Goal: Task Accomplishment & Management: Use online tool/utility

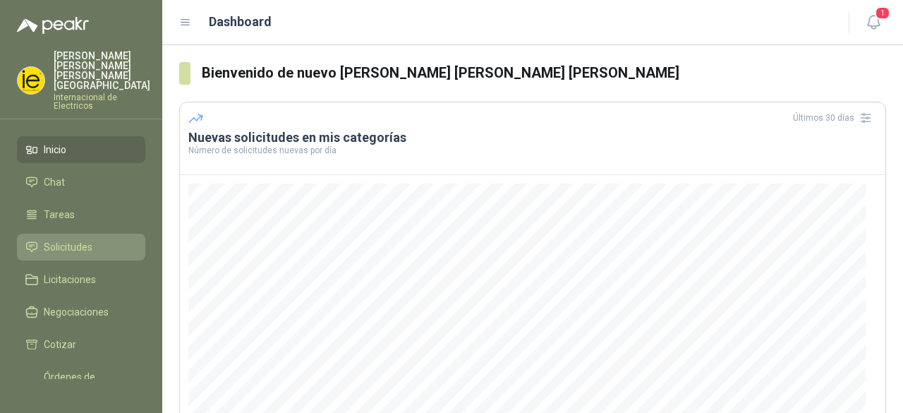
click at [55, 239] on span "Solicitudes" at bounding box center [68, 247] width 49 height 16
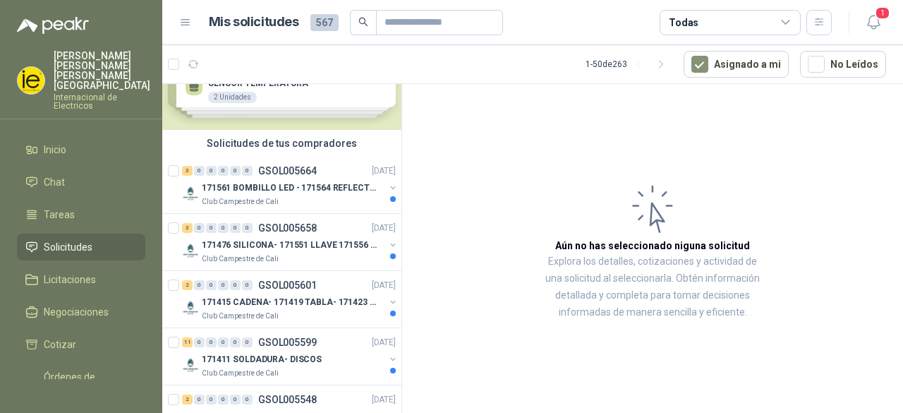
scroll to position [71, 0]
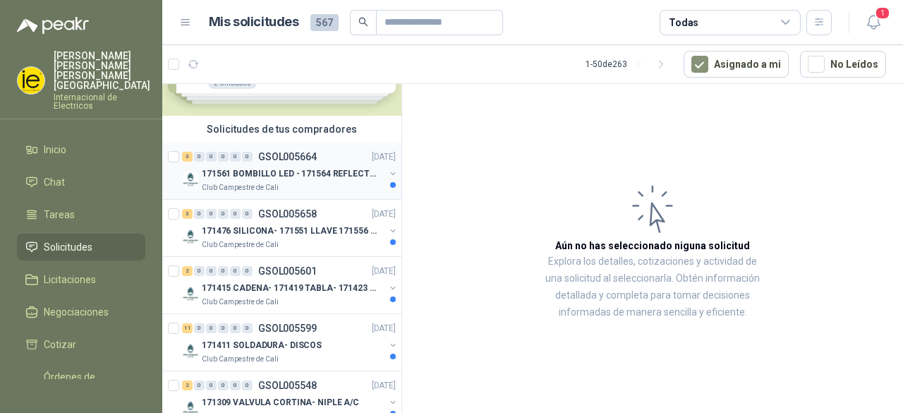
click at [315, 173] on p "171561 BOMBILLO LED - 171564 REFLECTOR 50W" at bounding box center [290, 173] width 176 height 13
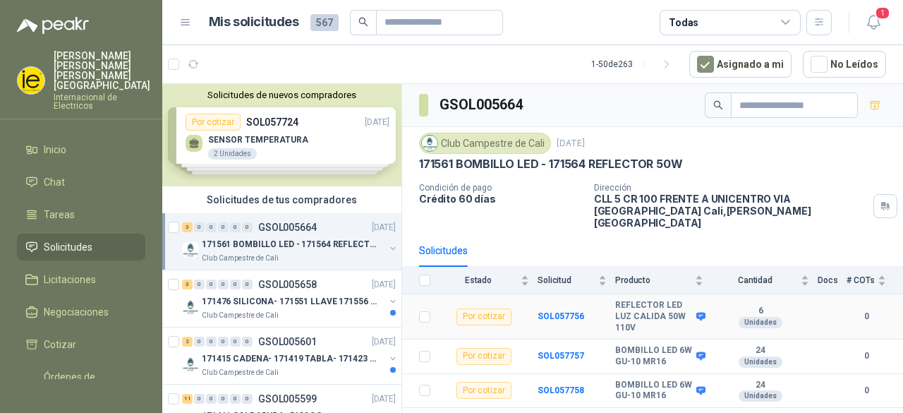
click at [644, 308] on b "REFLECTOR LED LUZ CALIDA 50W 110V" at bounding box center [654, 316] width 78 height 33
click at [703, 313] on icon at bounding box center [701, 317] width 9 height 8
click at [647, 305] on b "REFLECTOR LED LUZ CALIDA 50W 110V" at bounding box center [654, 316] width 78 height 33
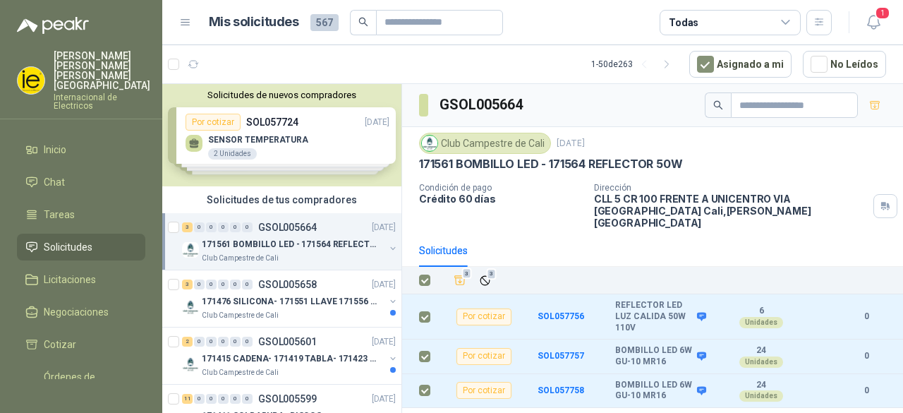
click at [535, 218] on div "Club Campestre de Cali [DATE] 171561 BOMBILLO LED - 171564 REFLECTOR 50W Condic…" at bounding box center [652, 180] width 501 height 107
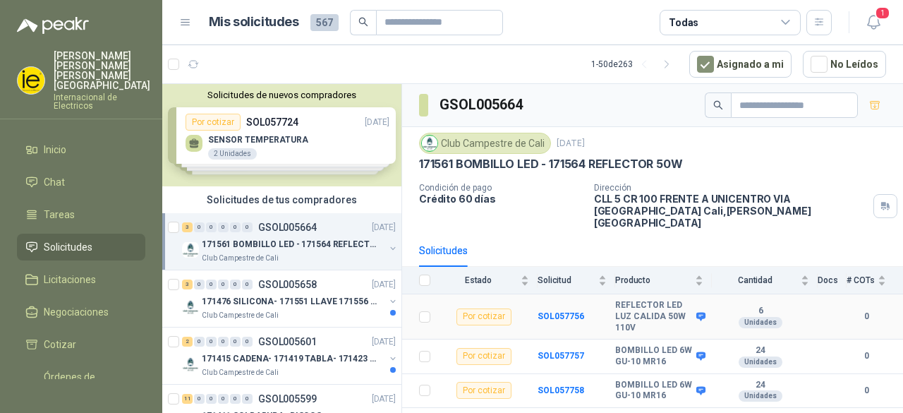
click at [481, 308] on div "Por cotizar" at bounding box center [484, 316] width 55 height 17
click at [484, 308] on div "Por cotizar" at bounding box center [484, 316] width 55 height 17
click at [482, 348] on div "Por cotizar" at bounding box center [484, 356] width 55 height 17
click at [486, 382] on div "Por cotizar" at bounding box center [484, 390] width 55 height 17
click at [495, 143] on div "Club Campestre de Cali" at bounding box center [485, 143] width 132 height 21
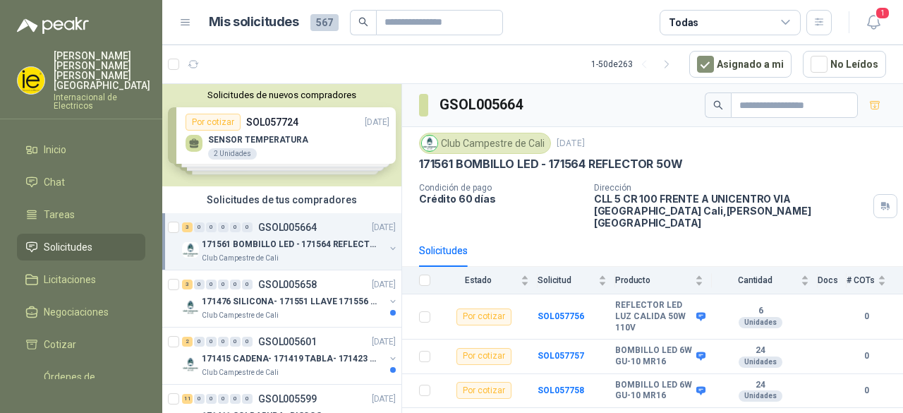
drag, startPoint x: 760, startPoint y: 205, endPoint x: 765, endPoint y: 212, distance: 8.6
click at [762, 208] on p "CLL 5 CR 100 FRENTE A UNICENTRO VIA [GEOGRAPHIC_DATA] [GEOGRAPHIC_DATA] , [PERS…" at bounding box center [731, 211] width 274 height 36
click at [874, 107] on icon "button" at bounding box center [876, 106] width 12 height 12
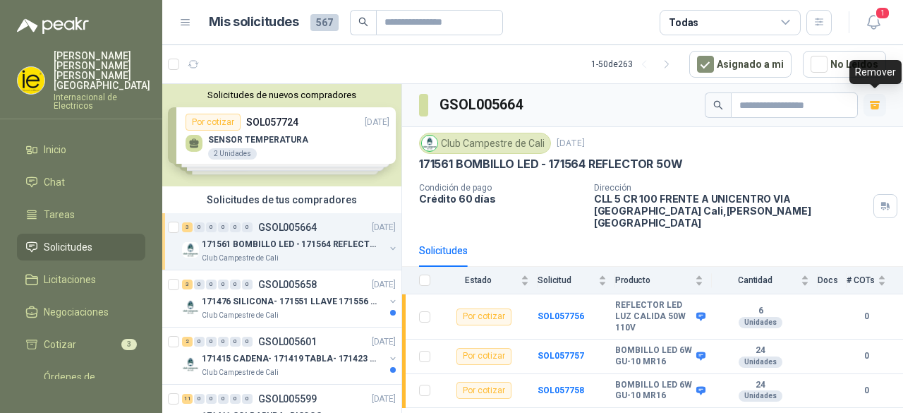
click at [809, 154] on div "Club Campestre de Cali [DATE] 171561 BOMBILLO LED - 171564 REFLECTOR 50W" at bounding box center [652, 152] width 467 height 39
click at [291, 248] on p "171561 BOMBILLO LED - 171564 REFLECTOR 50W" at bounding box center [290, 244] width 176 height 13
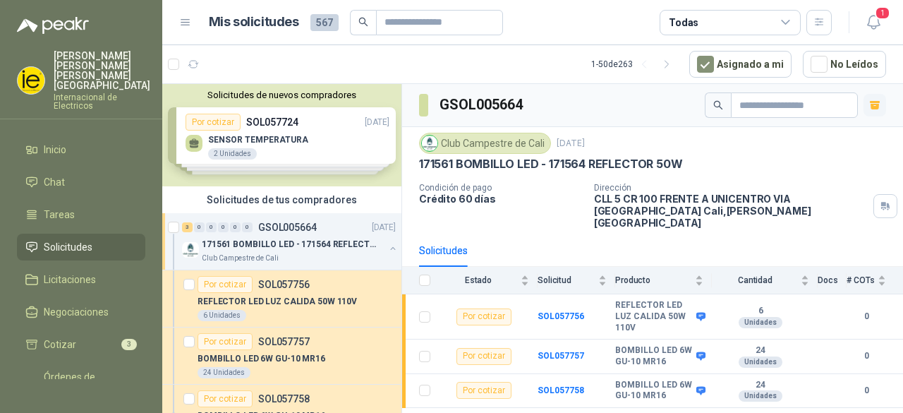
drag, startPoint x: 291, startPoint y: 243, endPoint x: 279, endPoint y: 246, distance: 11.6
click at [279, 246] on p "171561 BOMBILLO LED - 171564 REFLECTOR 50W" at bounding box center [290, 244] width 176 height 13
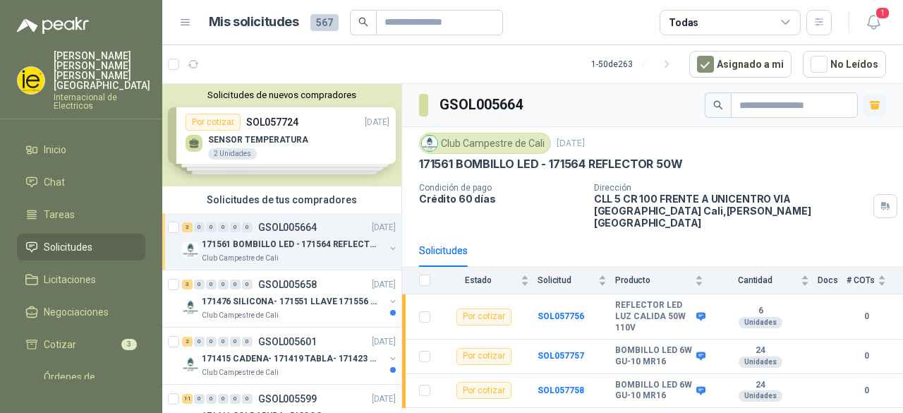
drag, startPoint x: 279, startPoint y: 246, endPoint x: 261, endPoint y: 243, distance: 18.6
click at [261, 243] on p "171561 BOMBILLO LED - 171564 REFLECTOR 50W" at bounding box center [290, 244] width 176 height 13
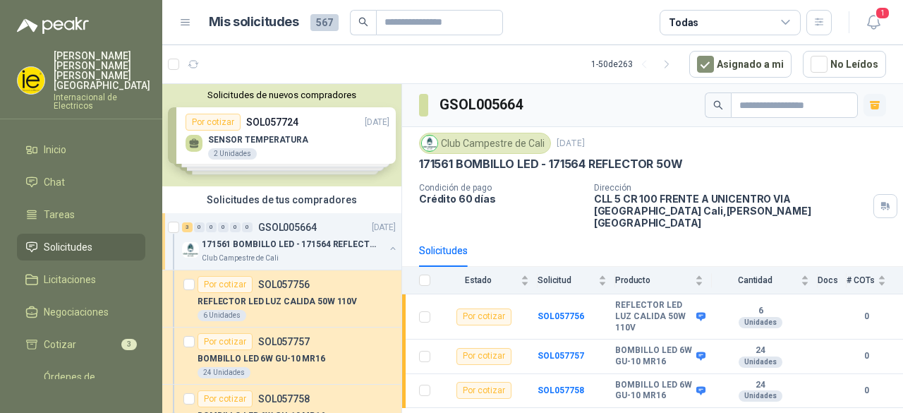
click at [261, 243] on p "171561 BOMBILLO LED - 171564 REFLECTOR 50W" at bounding box center [290, 244] width 176 height 13
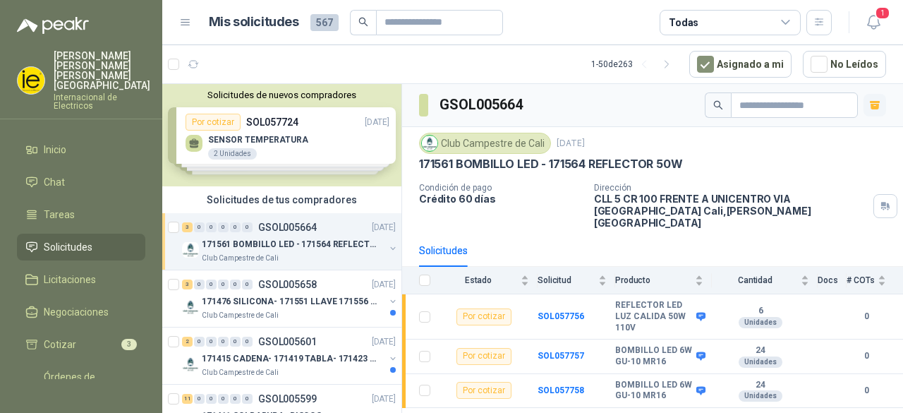
click at [261, 243] on p "171561 BOMBILLO LED - 171564 REFLECTOR 50W" at bounding box center [290, 244] width 176 height 13
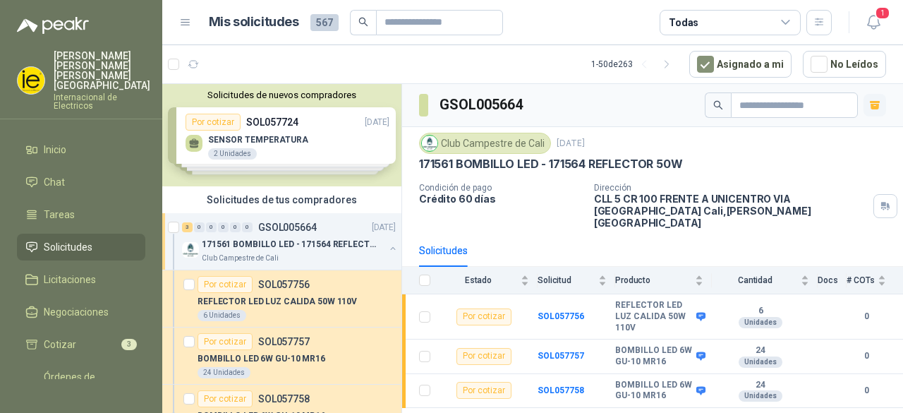
drag, startPoint x: 261, startPoint y: 243, endPoint x: 175, endPoint y: 232, distance: 86.8
click at [260, 243] on p "171561 BOMBILLO LED - 171564 REFLECTOR 50W" at bounding box center [290, 244] width 176 height 13
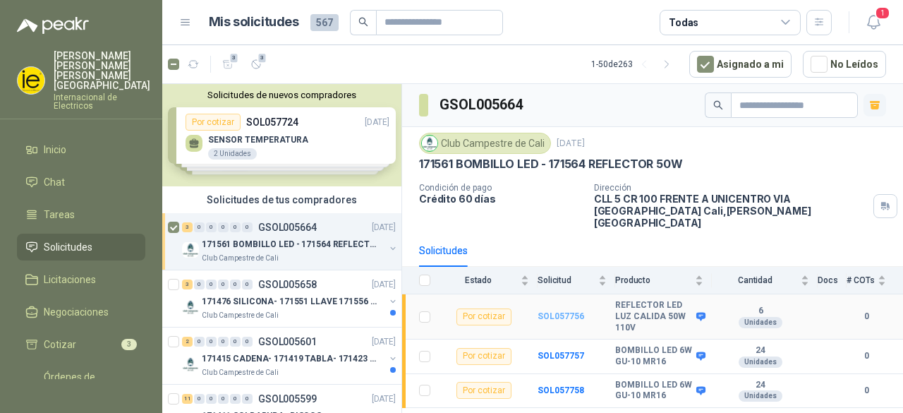
click at [549, 311] on b "SOL057756" at bounding box center [561, 316] width 47 height 10
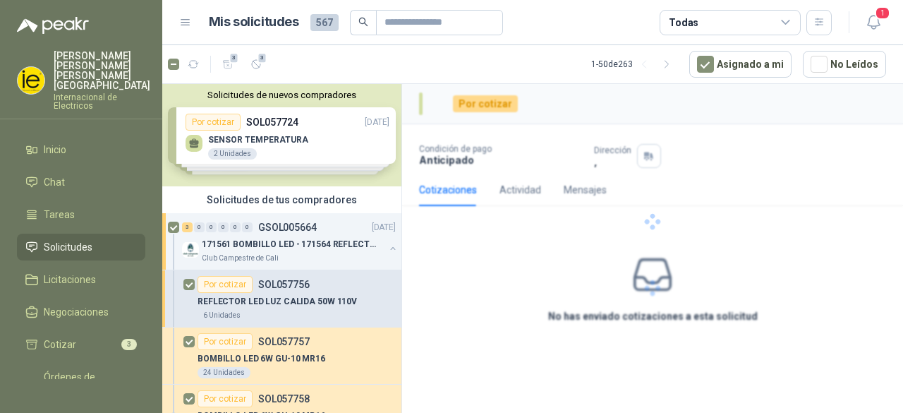
click at [558, 341] on div at bounding box center [652, 221] width 501 height 275
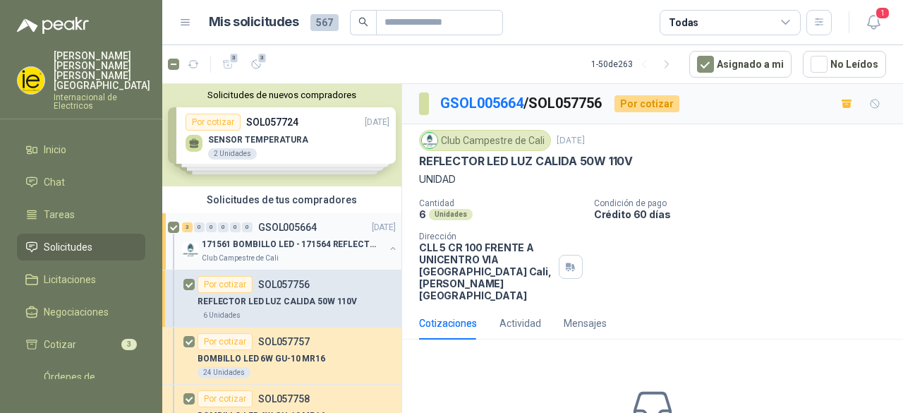
click at [271, 248] on p "171561 BOMBILLO LED - 171564 REFLECTOR 50W" at bounding box center [290, 244] width 176 height 13
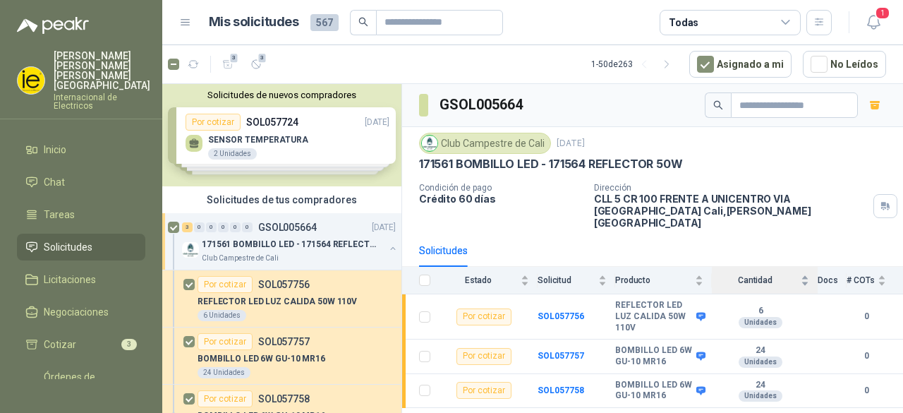
click at [805, 273] on div "Cantidad" at bounding box center [760, 280] width 97 height 14
click at [806, 273] on div "Cantidad" at bounding box center [760, 280] width 97 height 14
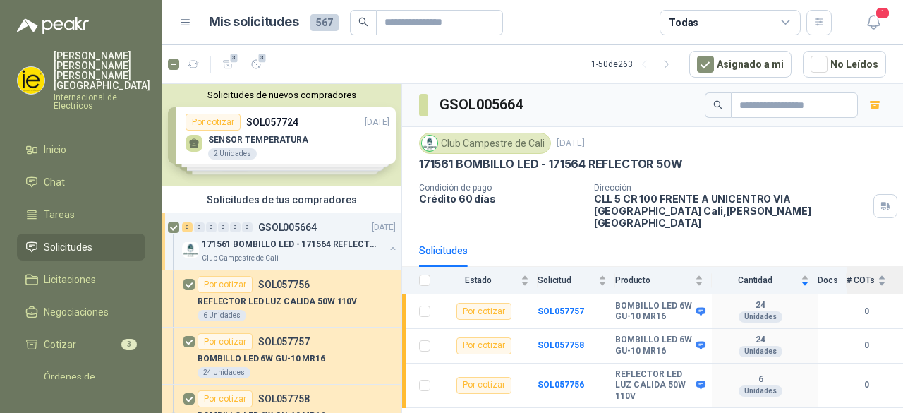
click at [884, 273] on div "# COTs" at bounding box center [867, 280] width 40 height 14
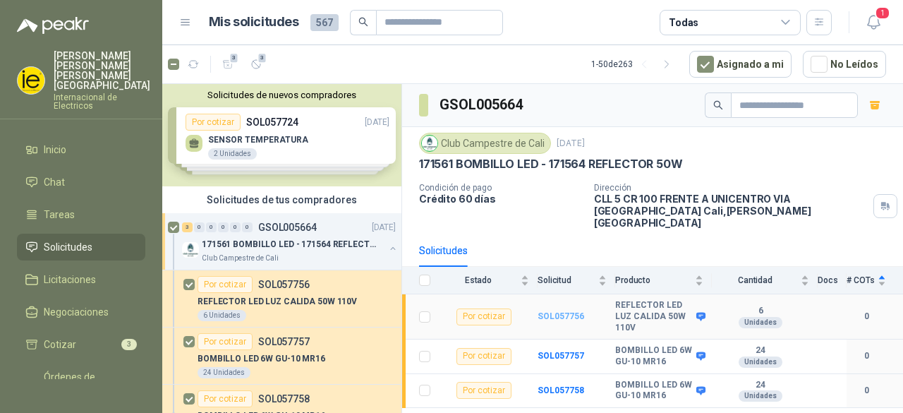
click at [573, 311] on b "SOL057756" at bounding box center [561, 316] width 47 height 10
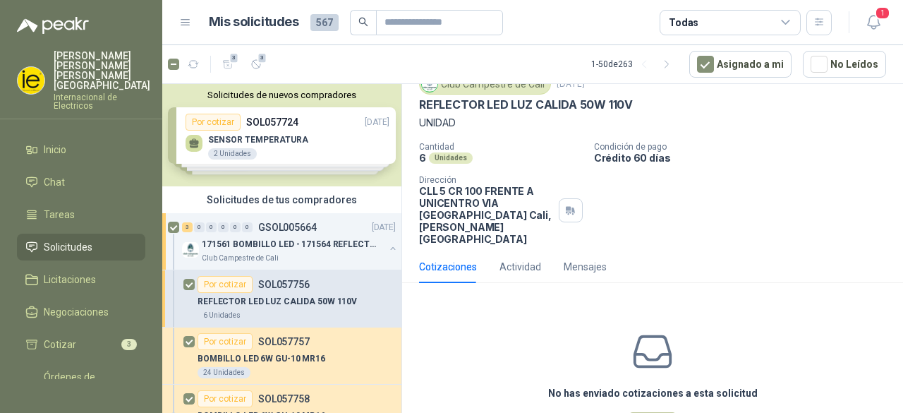
scroll to position [100, 0]
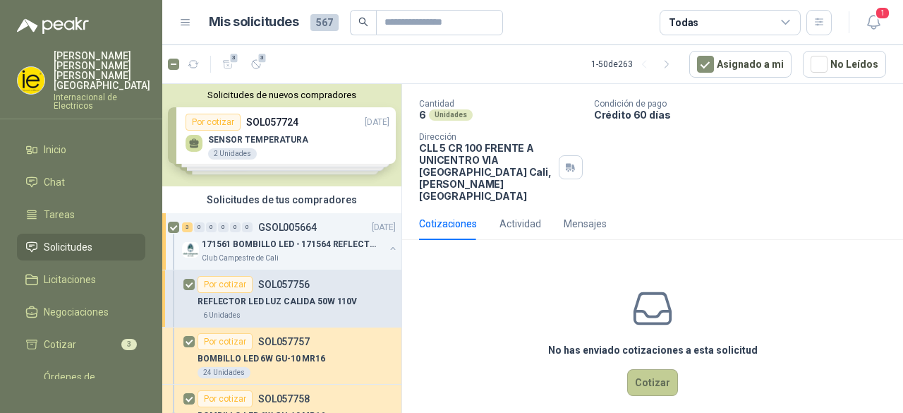
click at [644, 369] on button "Cotizar" at bounding box center [652, 382] width 51 height 27
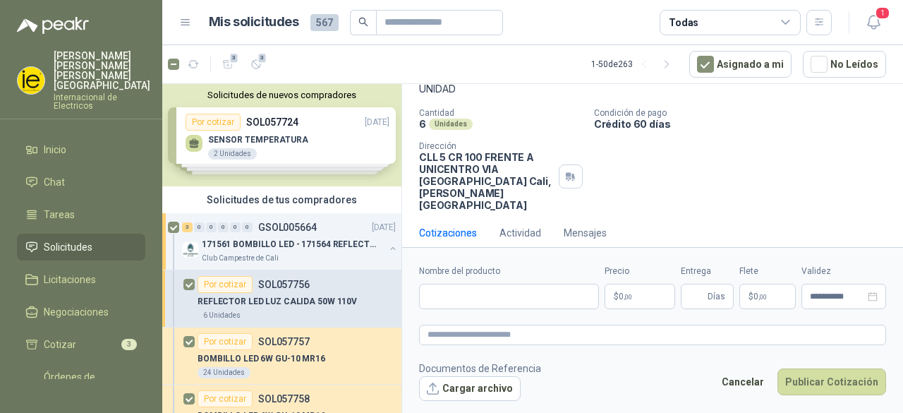
scroll to position [90, 0]
click at [467, 385] on button "Cargar archivo" at bounding box center [470, 388] width 102 height 25
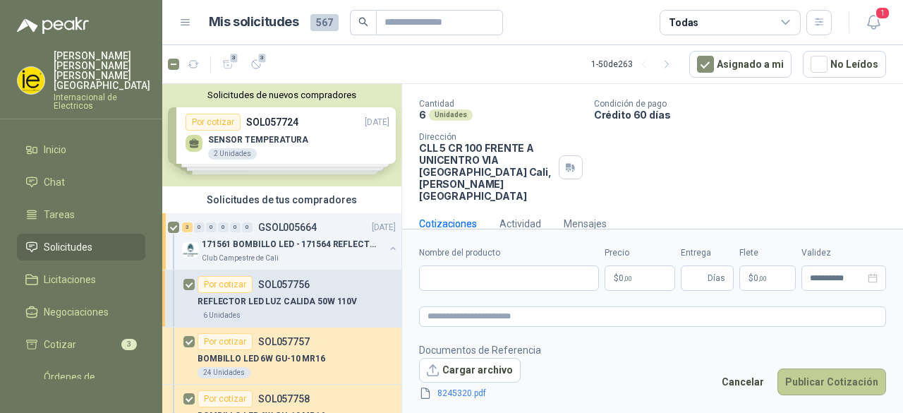
click at [848, 380] on button "Publicar Cotización" at bounding box center [832, 381] width 109 height 27
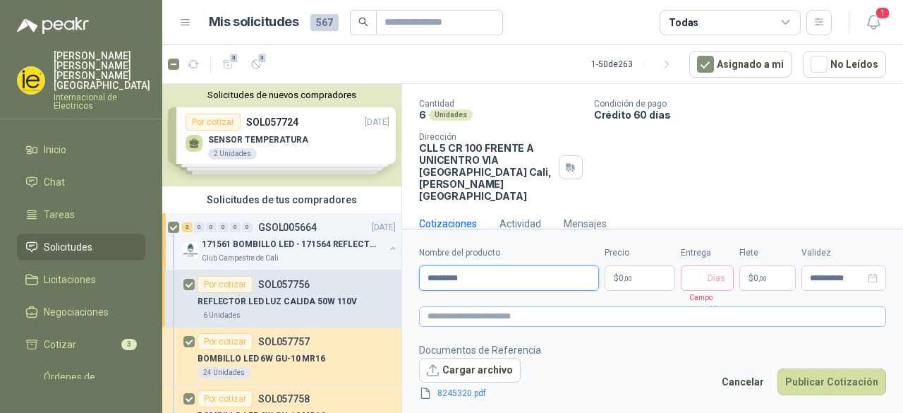
type input "*********"
click at [608, 321] on textarea at bounding box center [652, 316] width 467 height 20
type textarea "*"
type textarea "**"
type textarea "***"
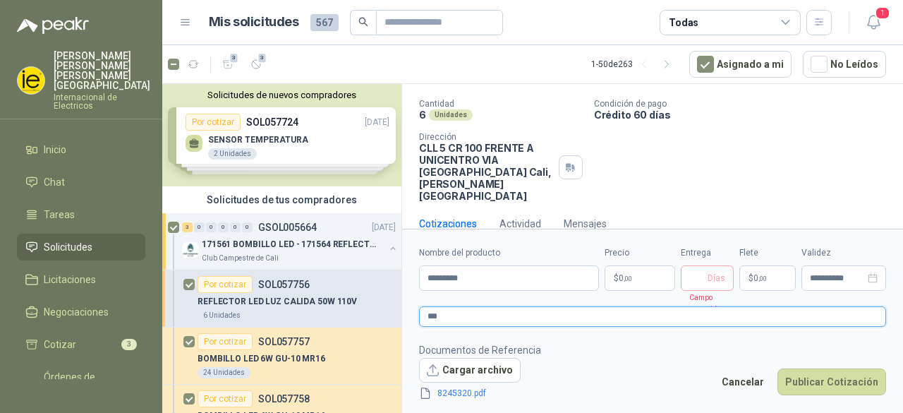
type textarea "**"
type textarea "*"
type textarea "**"
type textarea "***"
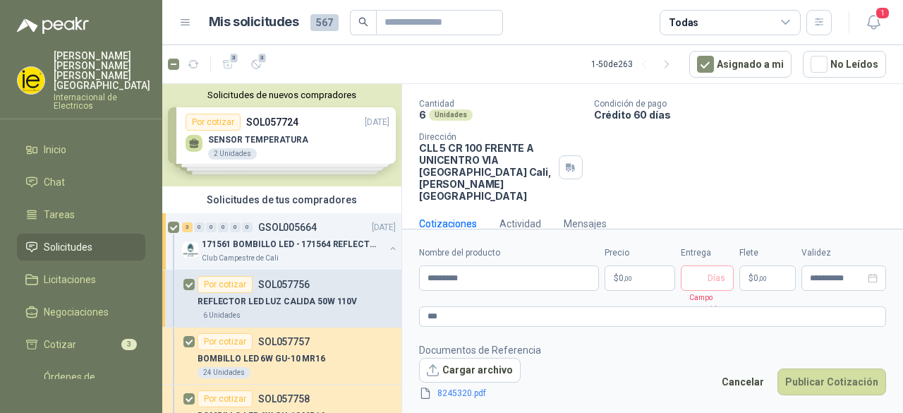
click at [645, 282] on p "$ 0 ,00" at bounding box center [640, 277] width 71 height 25
click at [708, 277] on span "Días" at bounding box center [707, 277] width 53 height 25
click at [848, 375] on button "Publicar Cotización" at bounding box center [832, 381] width 109 height 27
click at [813, 373] on button "Publicar Cotización" at bounding box center [832, 381] width 109 height 27
click at [812, 373] on button "Publicar Cotización" at bounding box center [832, 381] width 109 height 27
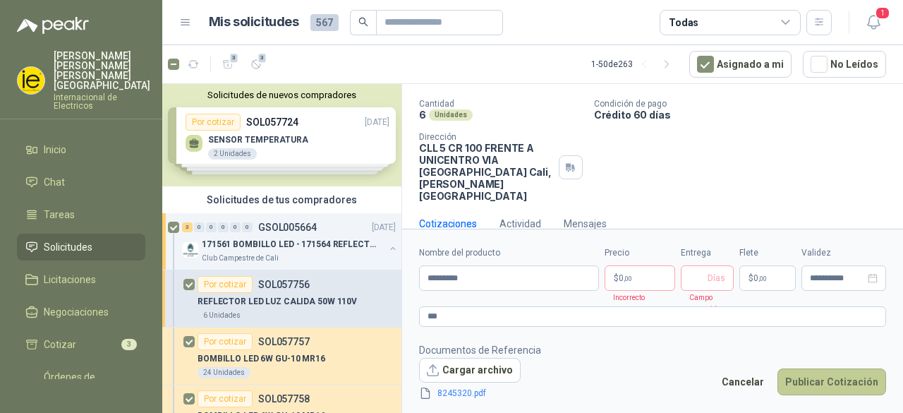
click at [812, 373] on button "Publicar Cotización" at bounding box center [832, 381] width 109 height 27
click at [642, 278] on p "$ 0 ,00" at bounding box center [640, 277] width 71 height 25
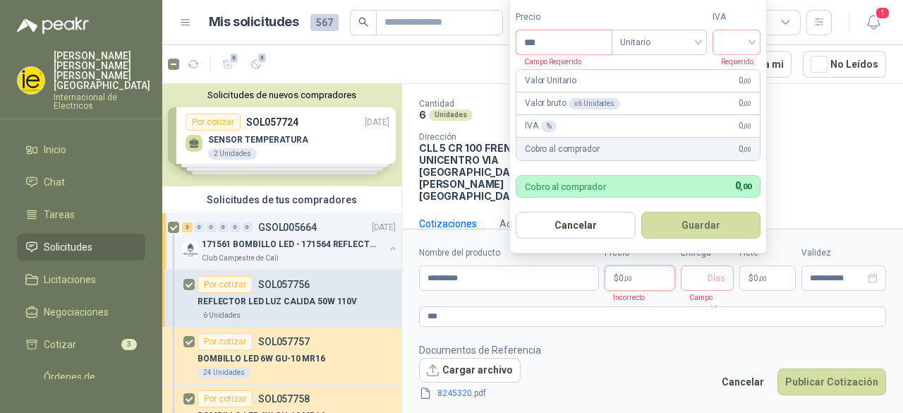
click at [566, 37] on input "***" at bounding box center [564, 42] width 95 height 24
type input "*****"
click at [656, 222] on button "Guardar" at bounding box center [702, 225] width 120 height 27
click at [699, 237] on form "Precio ***** Tipo Unitario IVA Requerido Valor Unitario 111 ,00 Valor bruto x 6…" at bounding box center [639, 125] width 258 height 258
click at [699, 222] on button "Guardar" at bounding box center [702, 225] width 120 height 27
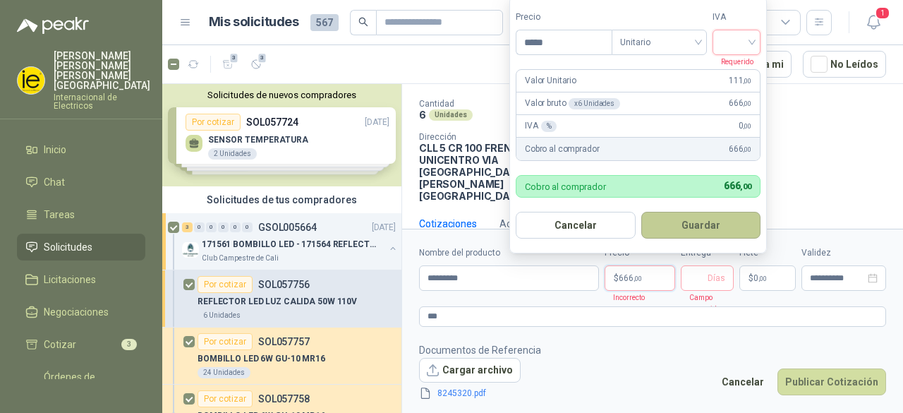
click at [682, 227] on button "Guardar" at bounding box center [702, 225] width 120 height 27
click at [750, 44] on input "search" at bounding box center [736, 40] width 31 height 21
drag, startPoint x: 745, startPoint y: 72, endPoint x: 734, endPoint y: 148, distance: 77.1
click at [745, 73] on div "19%" at bounding box center [740, 74] width 26 height 16
click at [704, 235] on button "Guardar" at bounding box center [703, 225] width 121 height 27
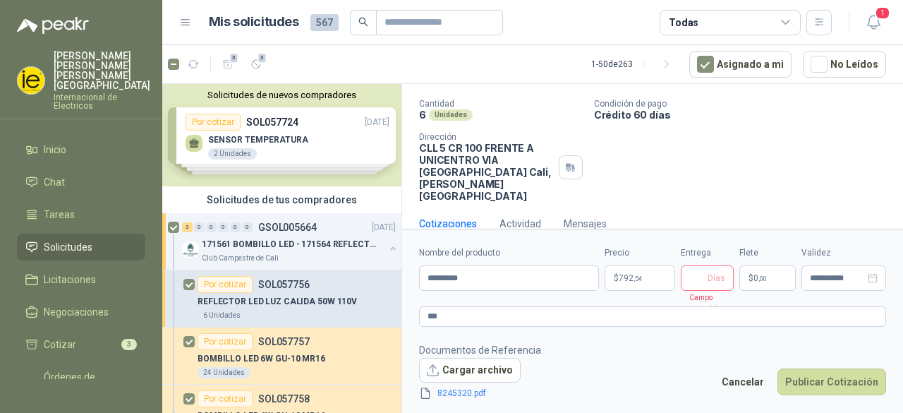
click at [709, 277] on span "Días" at bounding box center [707, 277] width 53 height 25
type input "*"
click at [847, 374] on button "Publicar Cotización" at bounding box center [832, 381] width 109 height 27
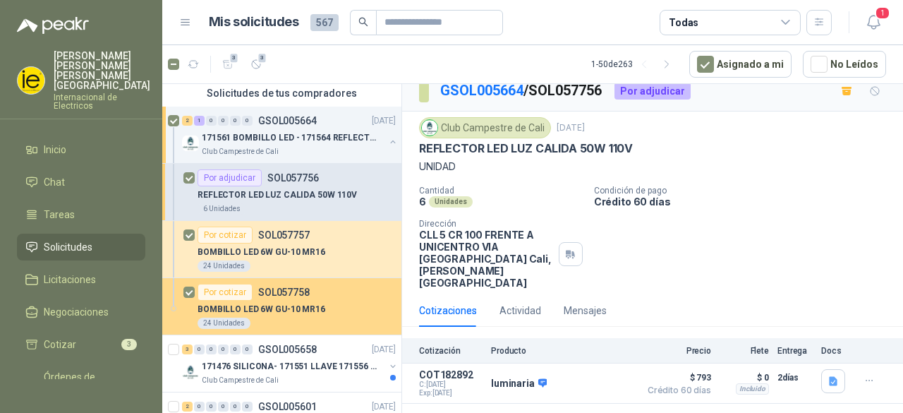
scroll to position [141, 0]
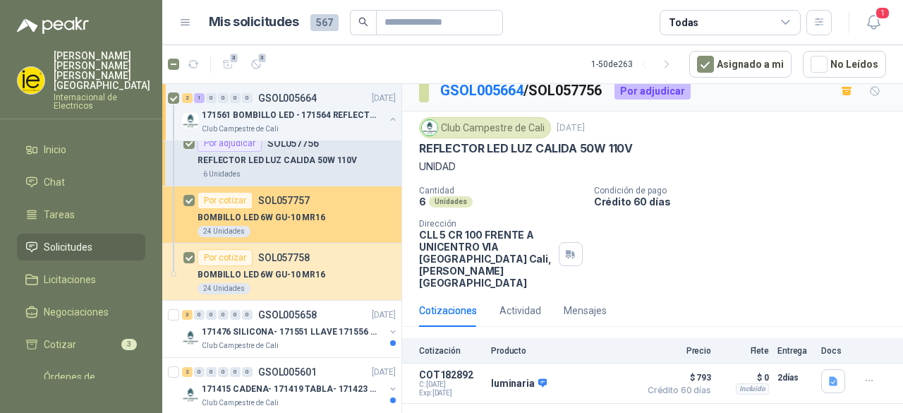
click at [324, 198] on div "Por cotizar SOL057757" at bounding box center [297, 200] width 198 height 17
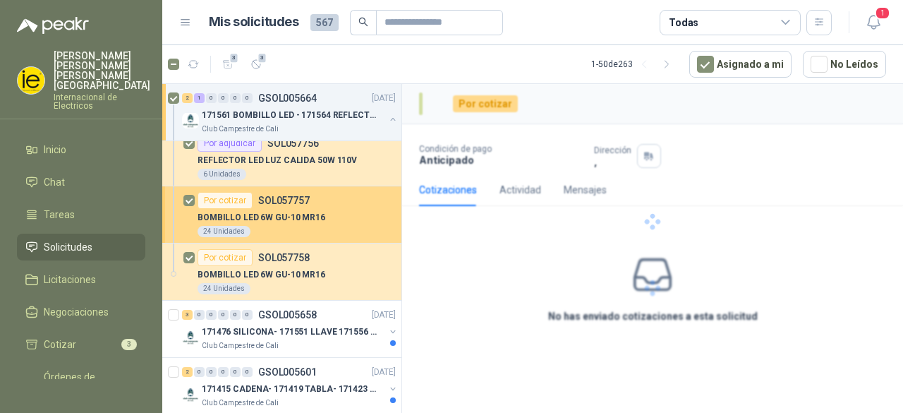
click at [313, 212] on p "BOMBILLO LED 6W GU-10 MR16" at bounding box center [262, 217] width 128 height 13
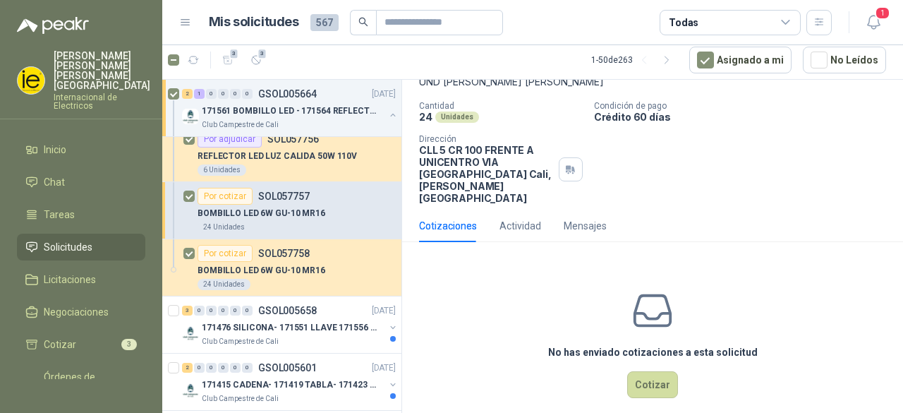
scroll to position [100, 0]
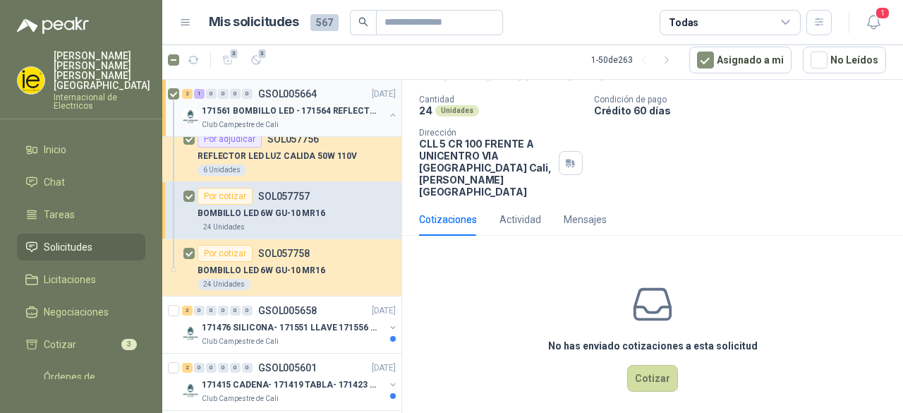
click at [167, 91] on div "2 1 0 0 0 0 GSOL005664 [DATE] 171561 BOMBILLO LED - 171564 REFLECTOR 50W Club C…" at bounding box center [281, 108] width 239 height 57
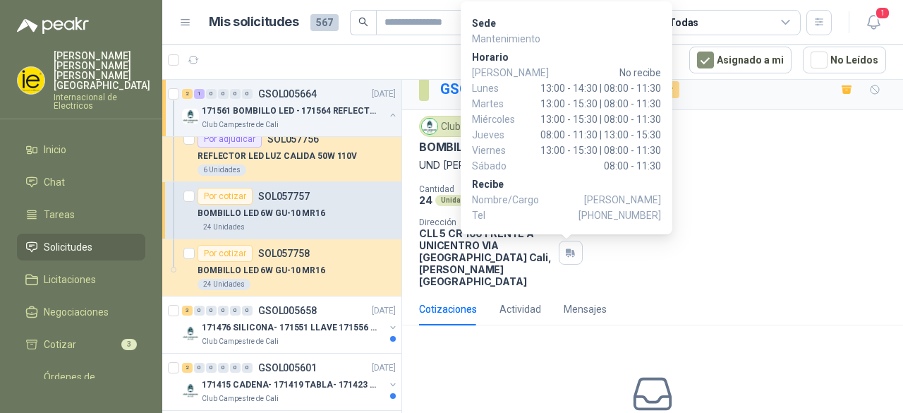
scroll to position [0, 0]
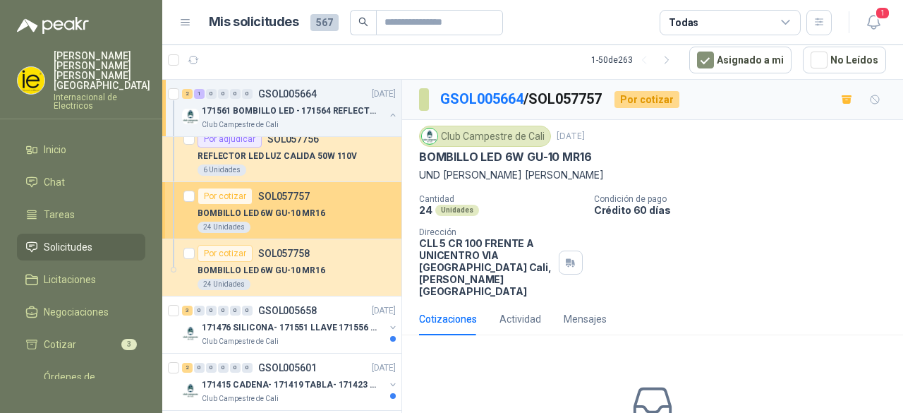
click at [279, 182] on article "Por cotizar SOL057757 BOMBILLO LED 6W GU-10 MR16 24 Unidades" at bounding box center [281, 210] width 239 height 57
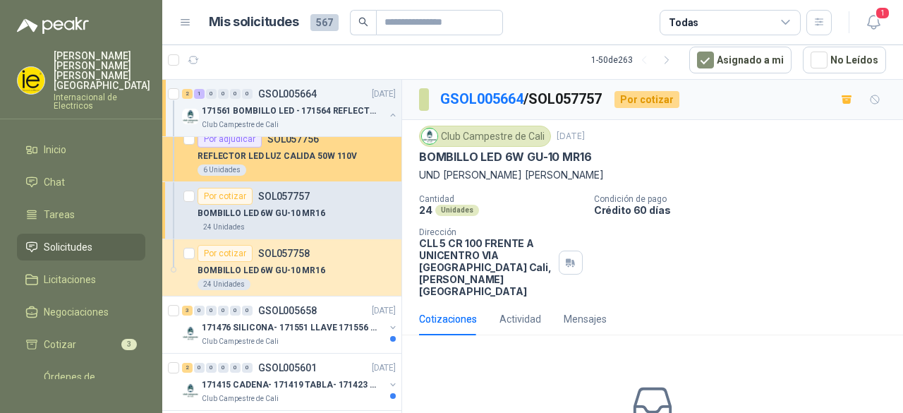
click at [284, 167] on div "6 Unidades" at bounding box center [297, 169] width 198 height 11
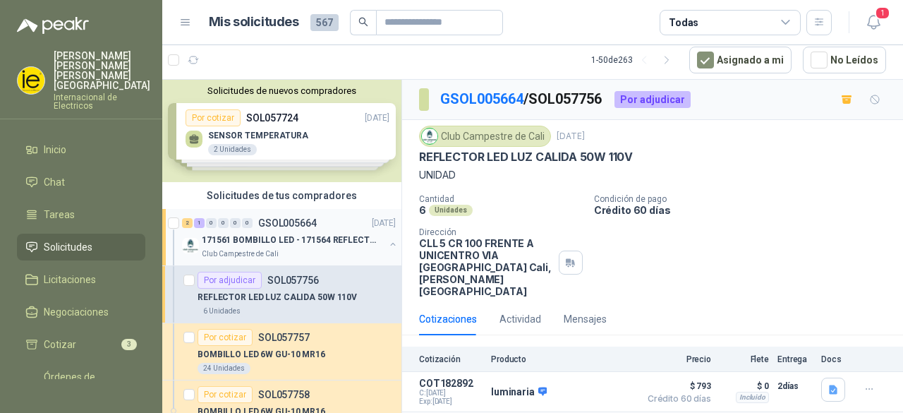
click at [294, 235] on p "171561 BOMBILLO LED - 171564 REFLECTOR 50W" at bounding box center [290, 240] width 176 height 13
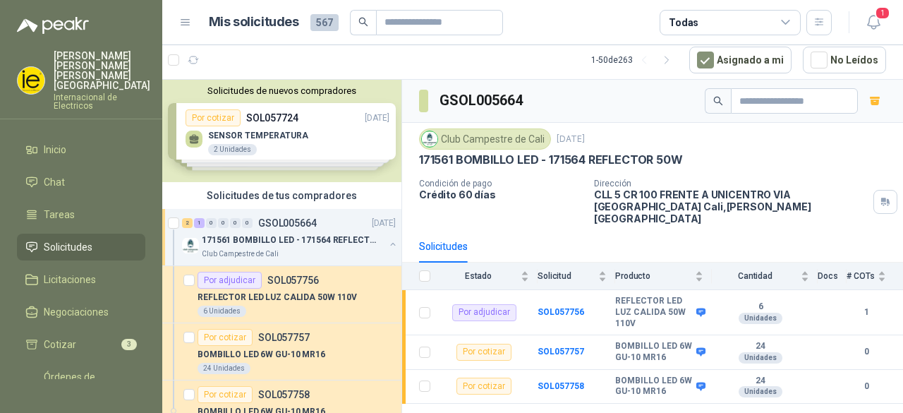
scroll to position [141, 0]
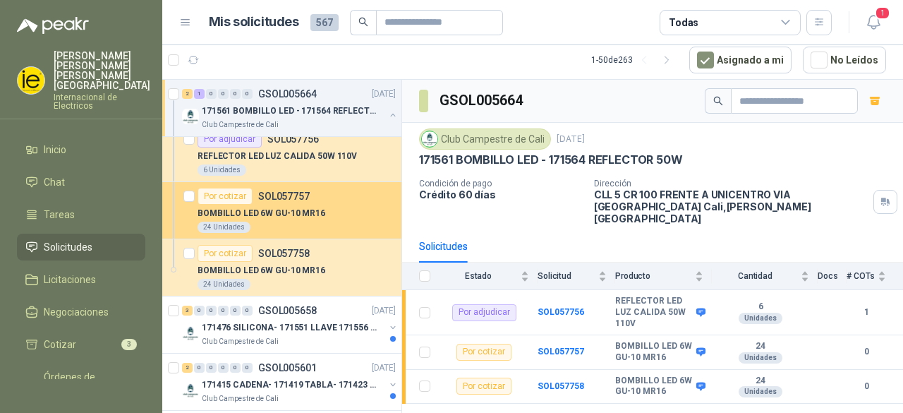
click at [303, 218] on p "BOMBILLO LED 6W GU-10 MR16" at bounding box center [262, 213] width 128 height 13
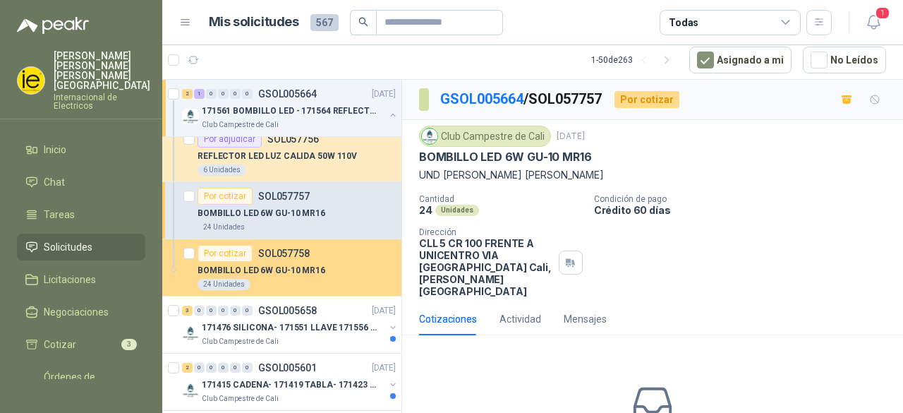
click at [289, 266] on p "BOMBILLO LED 6W GU-10 MR16" at bounding box center [262, 270] width 128 height 13
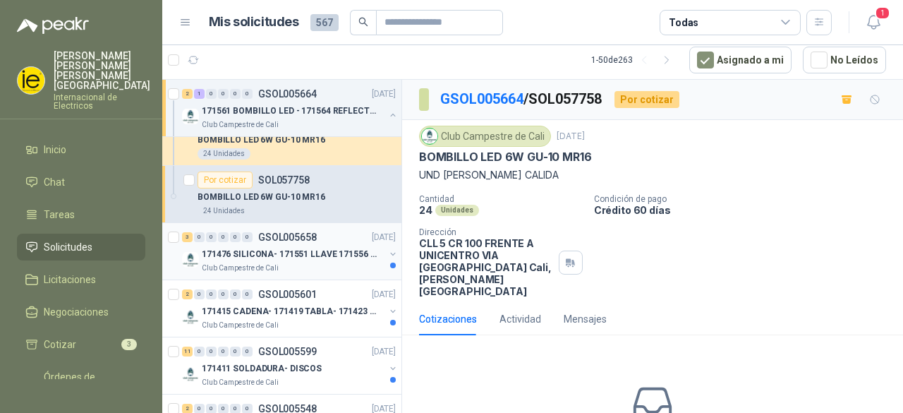
scroll to position [282, 0]
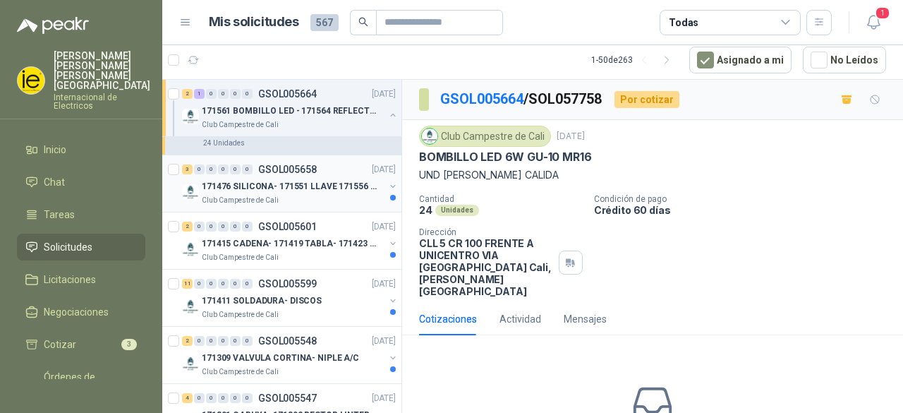
click at [284, 186] on p "171476 SILICONA- 171551 LLAVE 171556 CHAZO" at bounding box center [290, 186] width 176 height 13
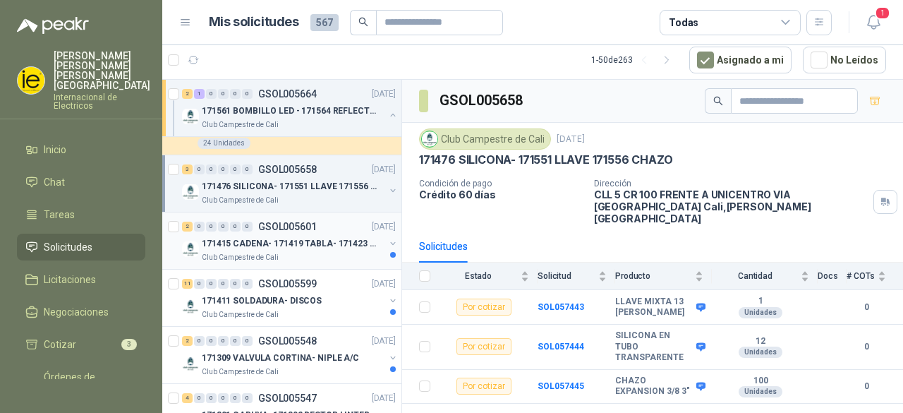
click at [281, 225] on p "GSOL005601" at bounding box center [287, 227] width 59 height 10
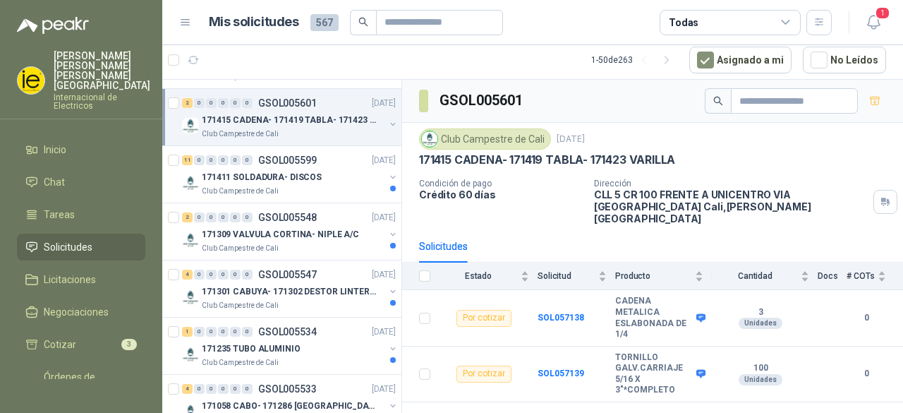
scroll to position [423, 0]
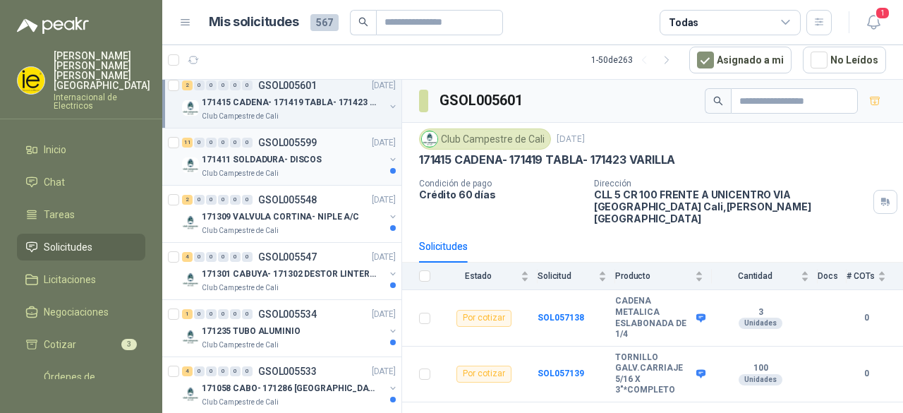
click at [293, 162] on p "171411 SOLDADURA- DISCOS" at bounding box center [262, 159] width 120 height 13
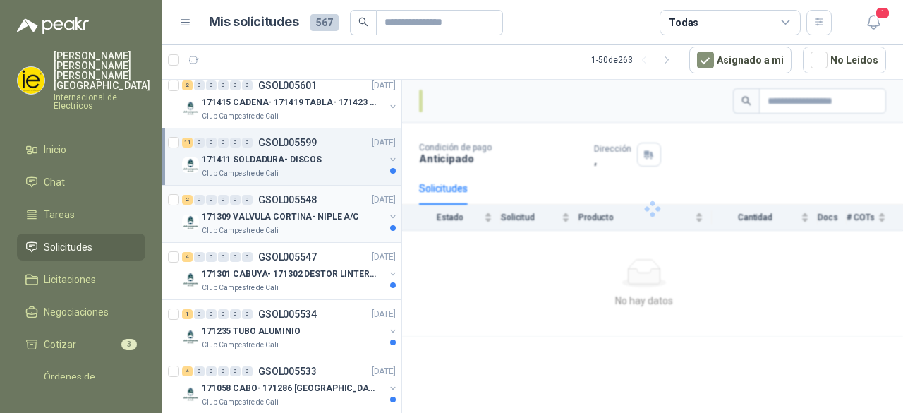
click at [289, 215] on p "171309 VALVULA CORTINA- NIPLE A/C" at bounding box center [280, 216] width 157 height 13
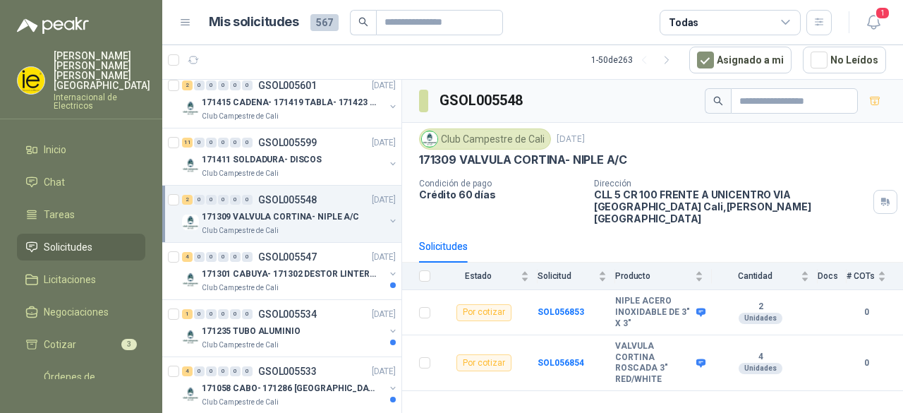
scroll to position [494, 0]
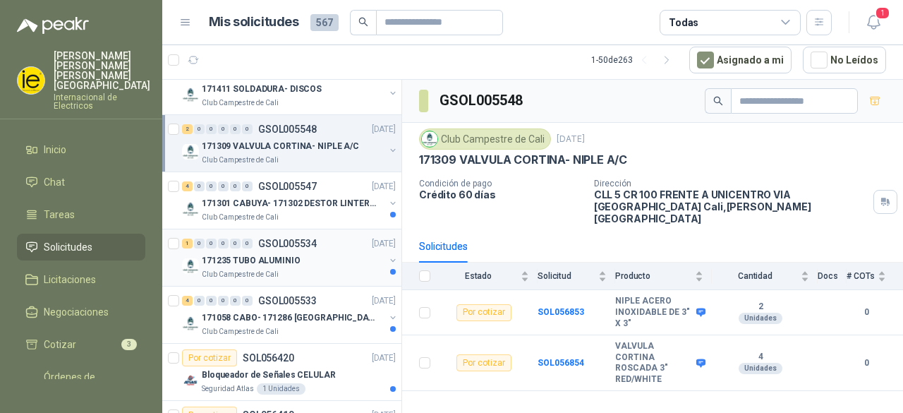
click at [291, 235] on div "1 0 0 0 0 0 GSOL005534 [DATE]" at bounding box center [290, 243] width 217 height 17
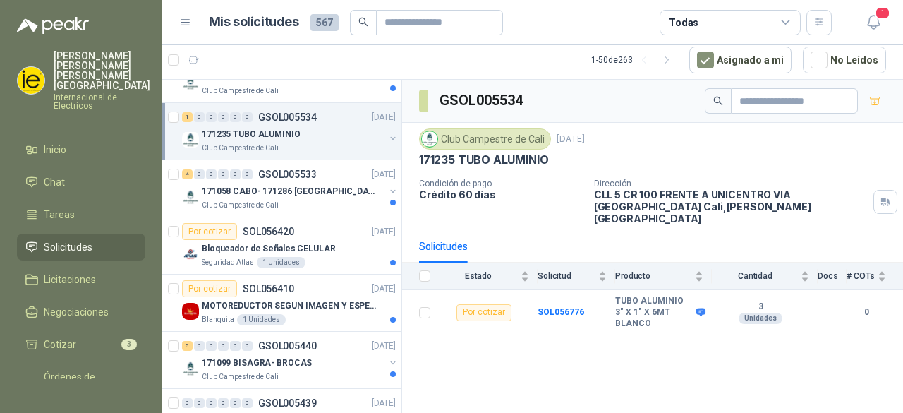
scroll to position [635, 0]
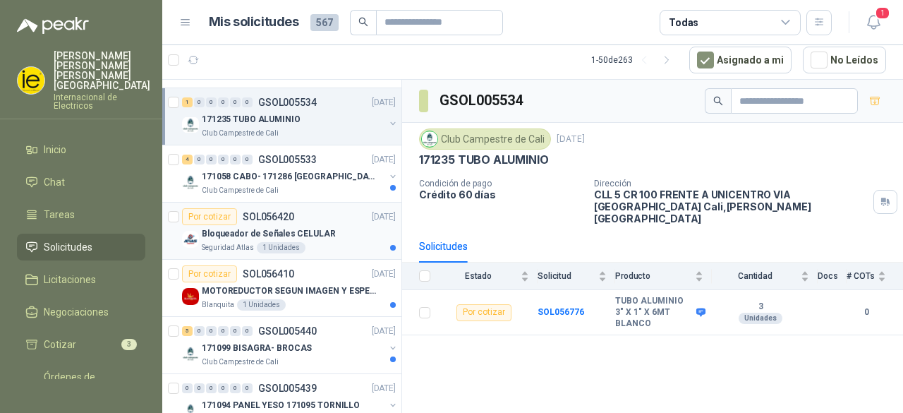
click at [286, 238] on div "Bloqueador de Señales CELULAR" at bounding box center [299, 233] width 194 height 17
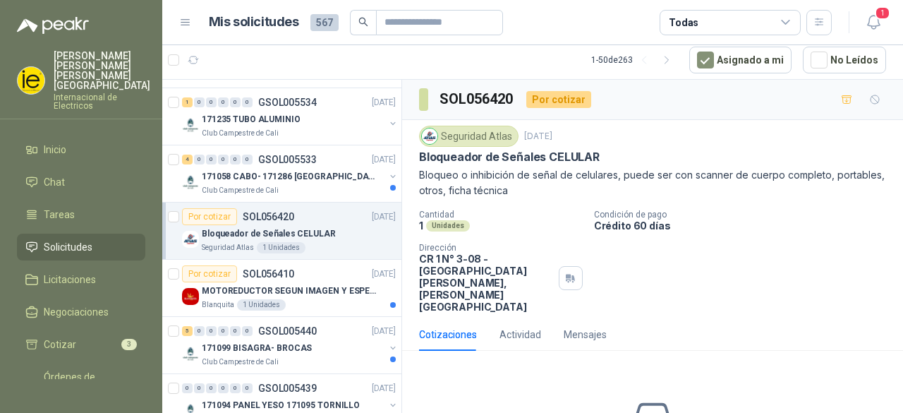
scroll to position [706, 0]
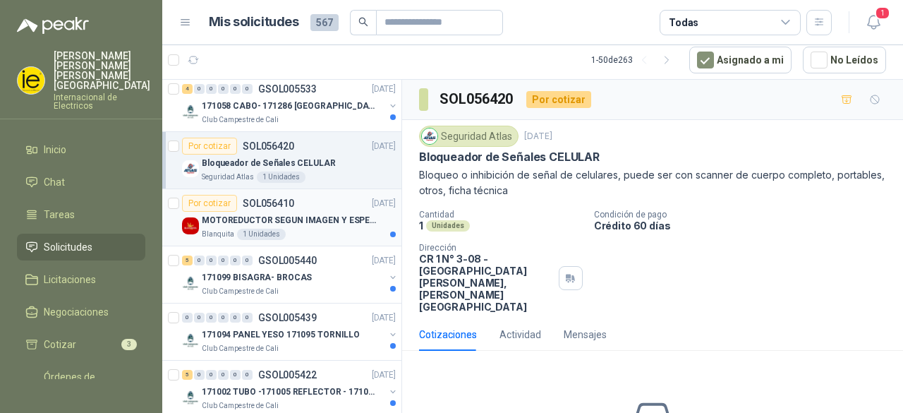
click at [299, 219] on p "MOTOREDUCTOR SEGUN IMAGEN Y ESPECIFICACIONES ADJUNTAS" at bounding box center [290, 220] width 176 height 13
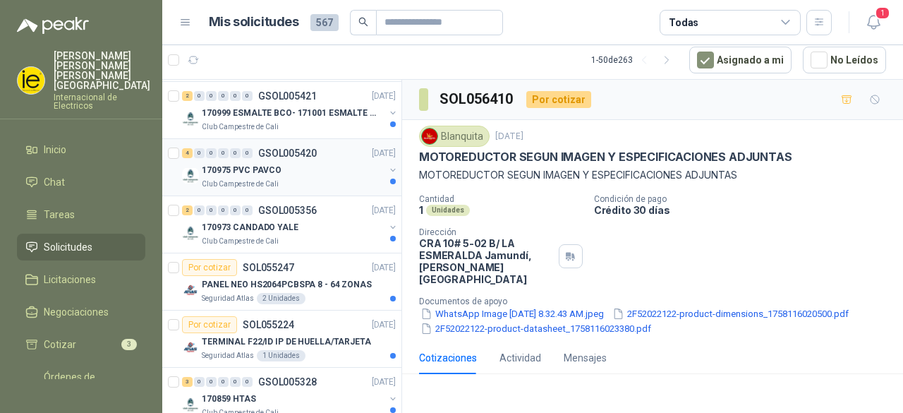
scroll to position [1059, 0]
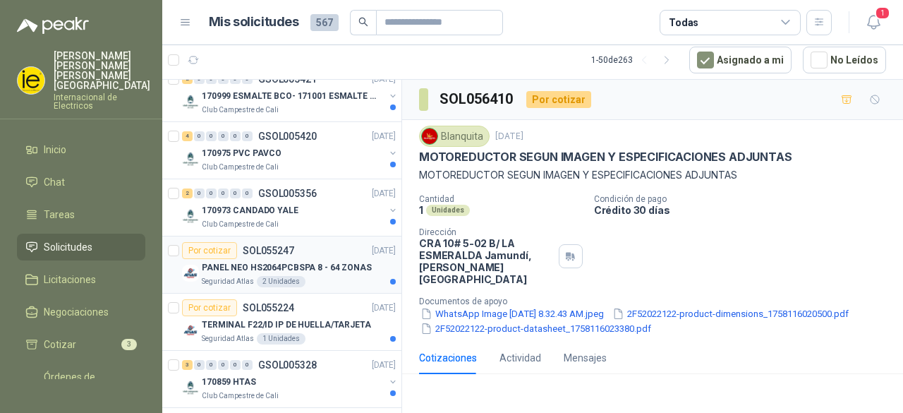
click at [225, 264] on p "PANEL NEO HS2064PCBSPA 8 - 64 ZONAS" at bounding box center [287, 267] width 170 height 13
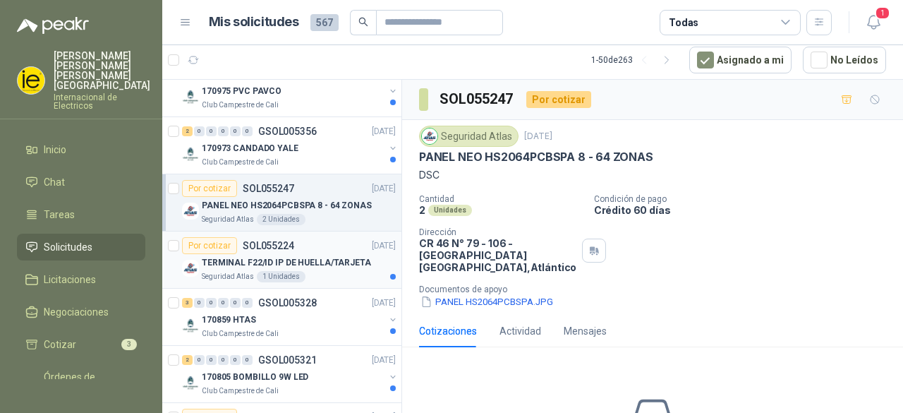
scroll to position [1129, 0]
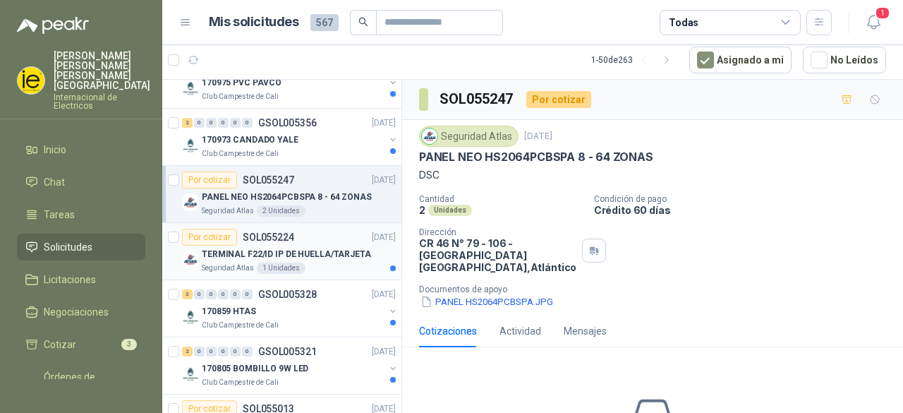
click at [291, 248] on p "TERMINAL F22/ID IP DE HUELLA/TARJETA" at bounding box center [286, 254] width 169 height 13
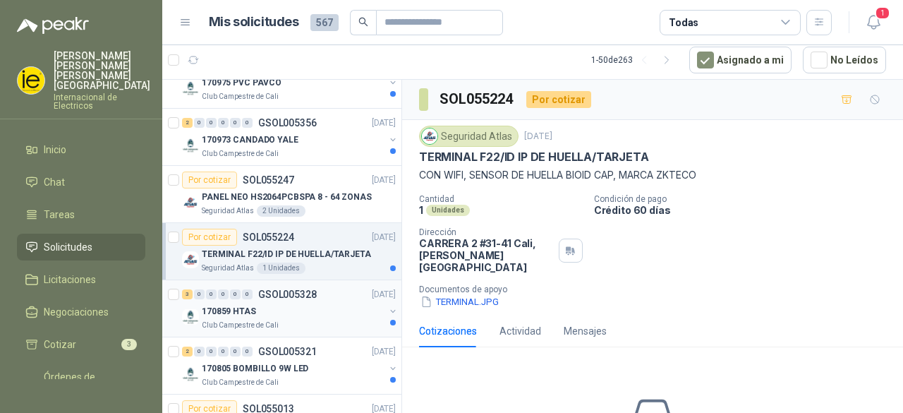
click at [271, 311] on div "170859 HTAS" at bounding box center [293, 311] width 183 height 17
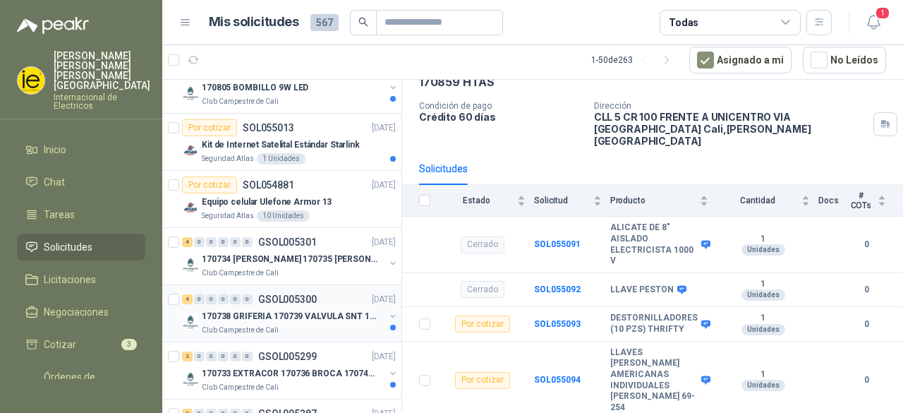
scroll to position [1412, 0]
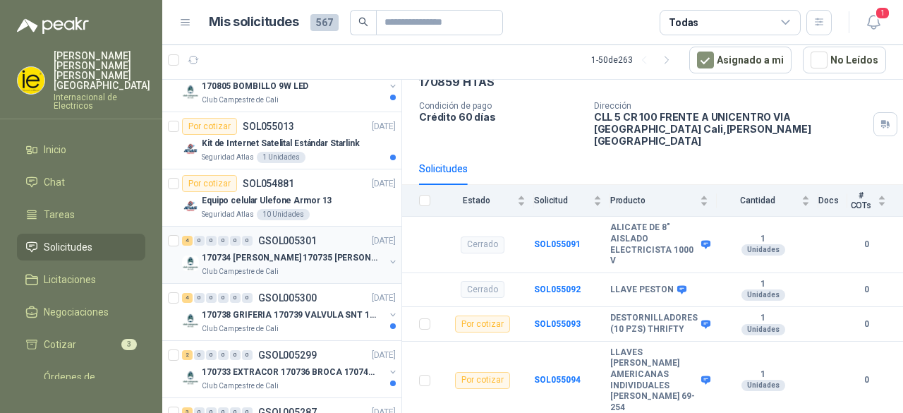
click at [333, 254] on p "170734 [PERSON_NAME] 170735 [PERSON_NAME]" at bounding box center [290, 257] width 176 height 13
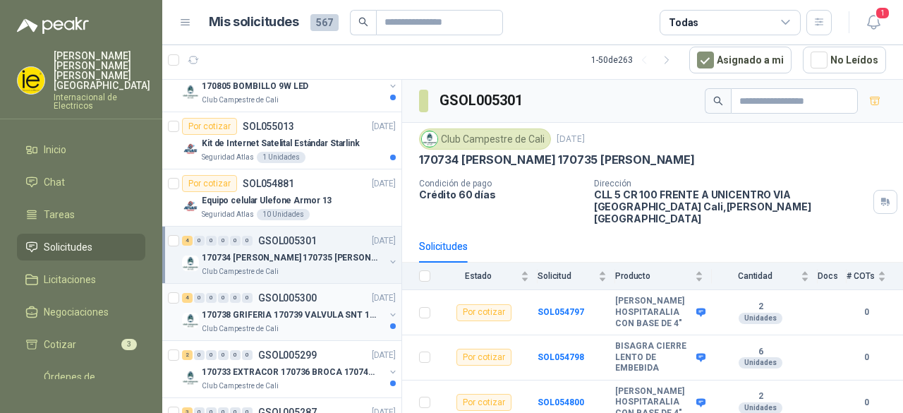
click at [314, 308] on p "170738 GRIFERIA 170739 VALVULA SNT 170742 VALVULA" at bounding box center [290, 314] width 176 height 13
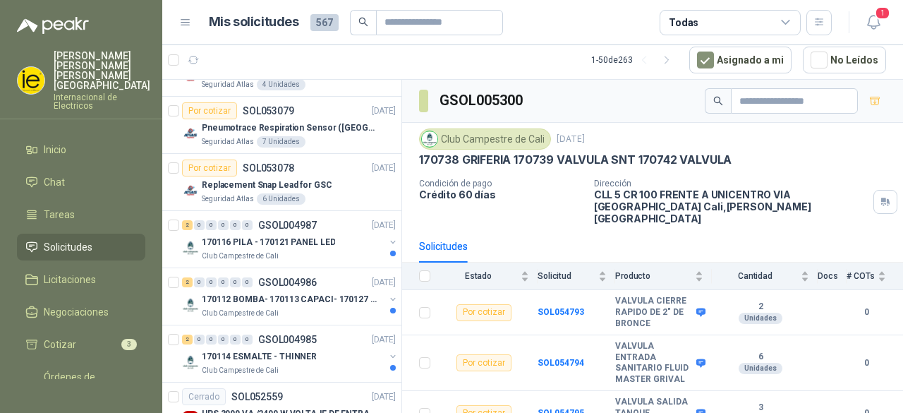
scroll to position [2844, 0]
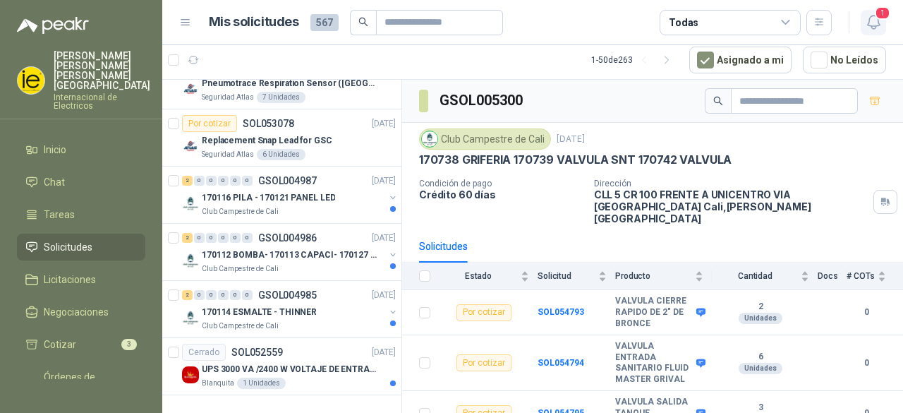
click at [868, 28] on icon "button" at bounding box center [874, 22] width 18 height 18
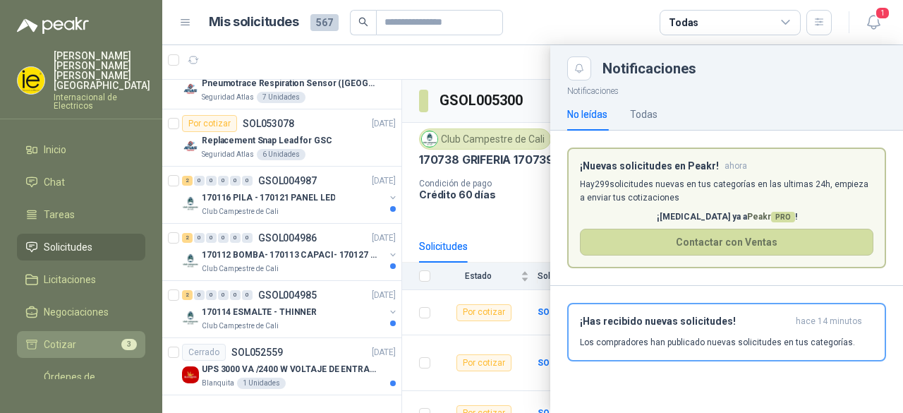
click at [66, 337] on span "Cotizar" at bounding box center [60, 345] width 32 height 16
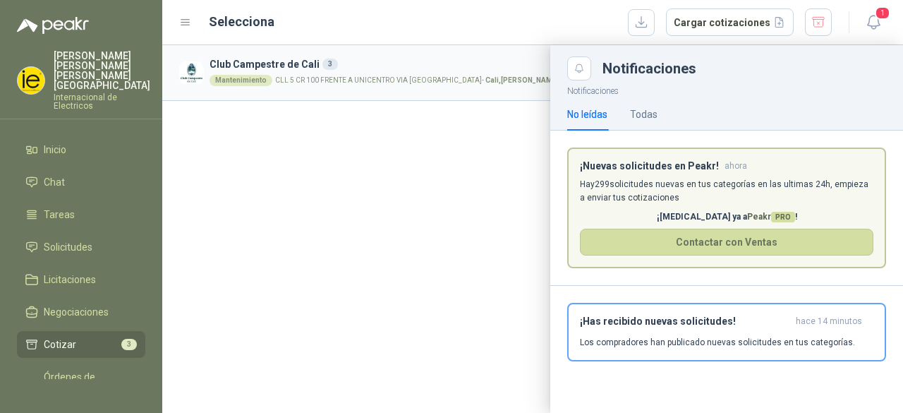
click at [340, 179] on div at bounding box center [532, 229] width 741 height 368
